Goal: Find specific page/section: Find specific page/section

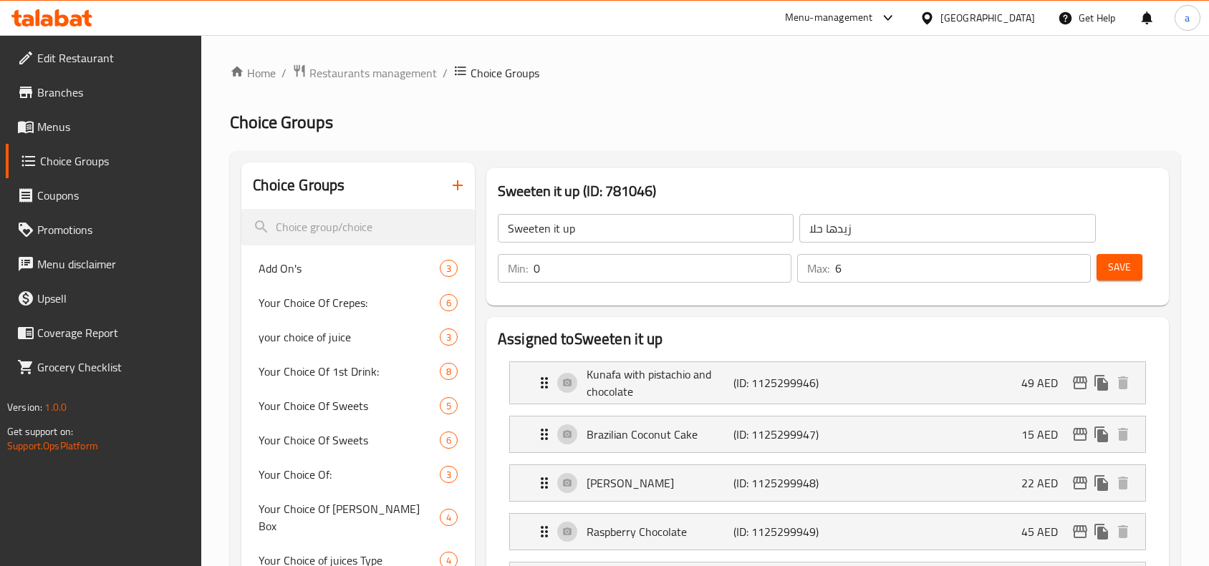
click at [945, 19] on div "[GEOGRAPHIC_DATA]" at bounding box center [987, 18] width 95 height 16
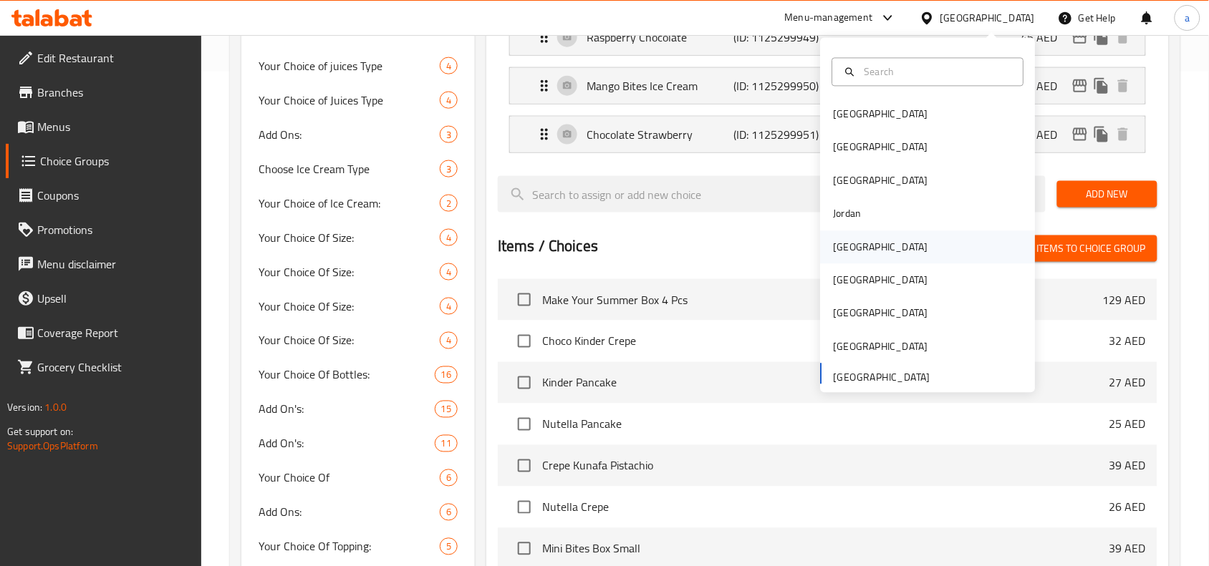
click at [843, 247] on div "[GEOGRAPHIC_DATA]" at bounding box center [880, 247] width 95 height 16
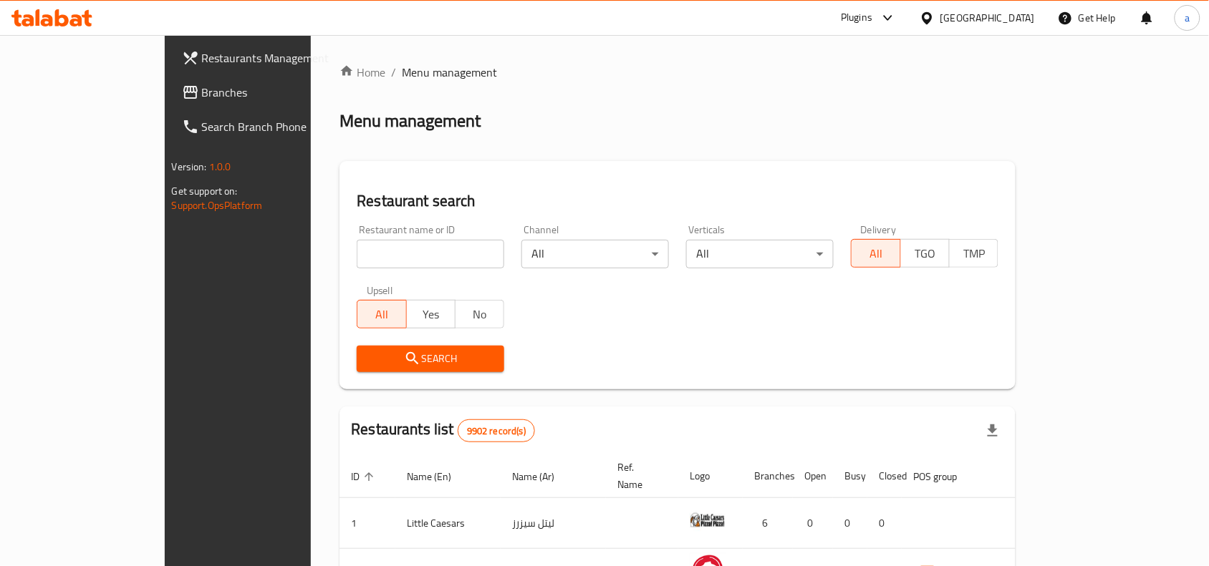
click at [202, 97] on span "Branches" at bounding box center [278, 92] width 153 height 17
